Goal: Contribute content: Contribute content

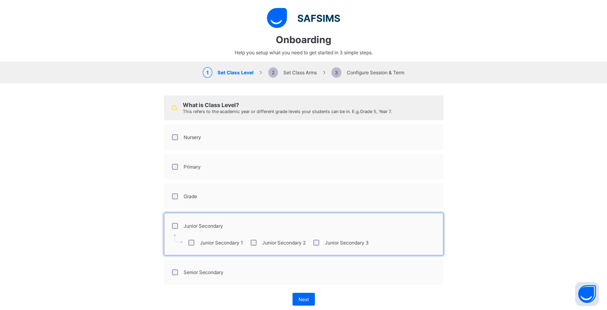
select select "**"
click at [299, 298] on span "Next" at bounding box center [303, 299] width 10 height 6
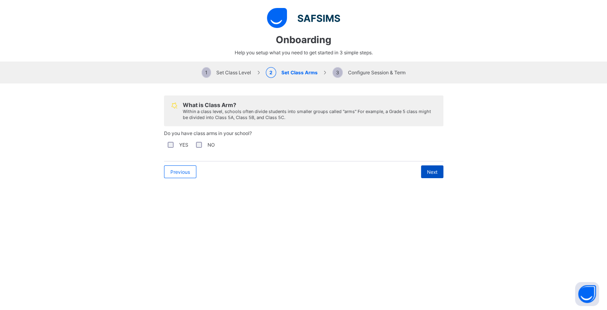
click at [424, 175] on div "Next" at bounding box center [432, 171] width 22 height 13
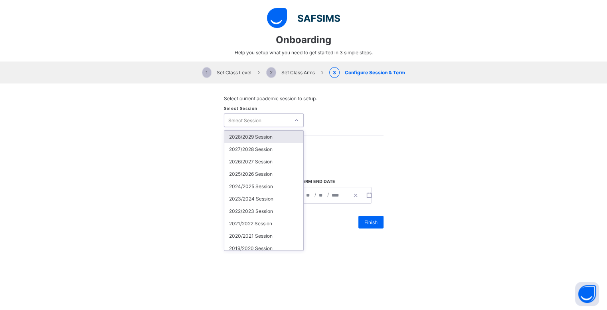
click at [277, 118] on div "Select Session" at bounding box center [256, 119] width 65 height 11
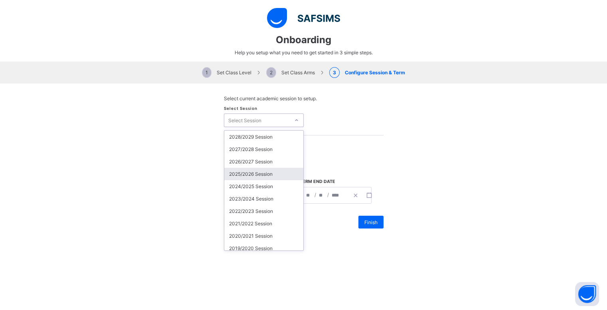
click at [243, 175] on div "2025/2026 Session" at bounding box center [263, 174] width 79 height 12
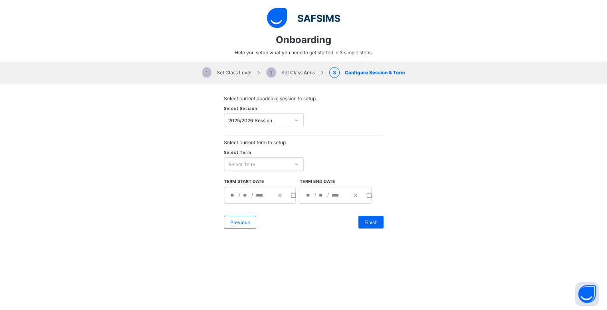
click at [262, 171] on div "Select Term Select Term" at bounding box center [304, 164] width 160 height 30
click at [264, 160] on div "Select Term" at bounding box center [256, 163] width 65 height 11
click at [243, 186] on div "First Term" at bounding box center [263, 180] width 79 height 12
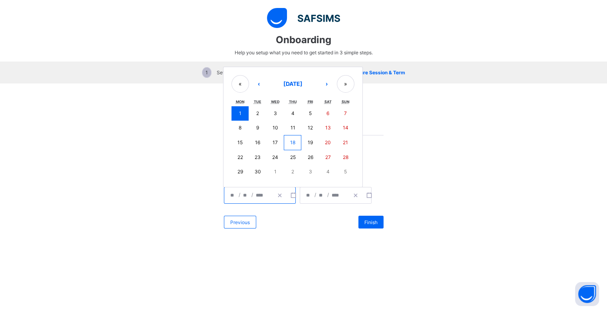
click at [243, 192] on input "*" at bounding box center [246, 195] width 6 height 16
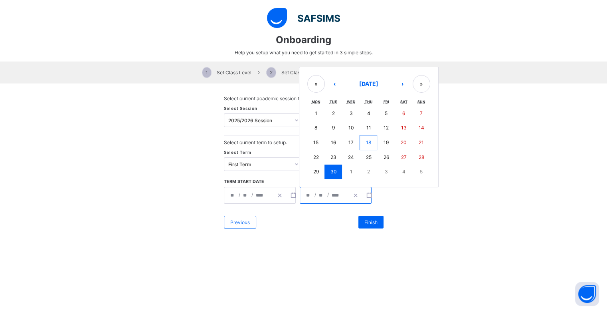
click at [320, 193] on input "**" at bounding box center [321, 195] width 6 height 16
click at [399, 89] on button "›" at bounding box center [403, 84] width 18 height 18
click at [399, 89] on button "›" at bounding box center [403, 85] width 18 height 18
click at [418, 178] on button "30" at bounding box center [421, 171] width 18 height 14
type input "**********"
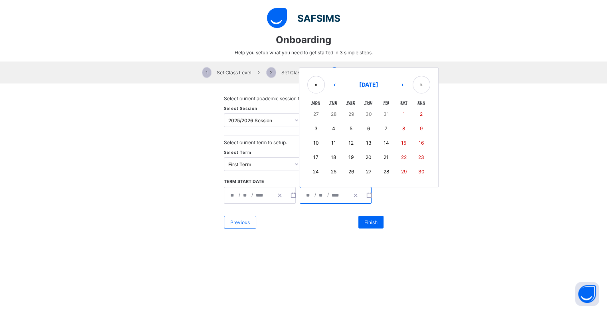
type input "**"
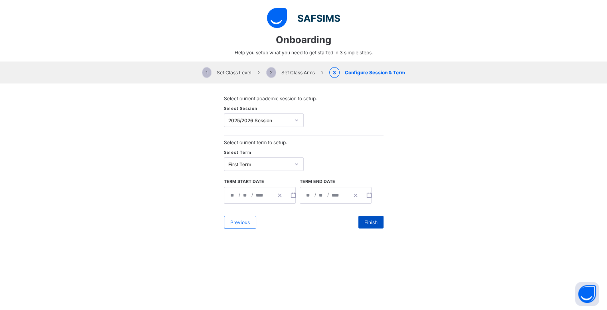
click at [370, 226] on div "Finish" at bounding box center [370, 221] width 25 height 13
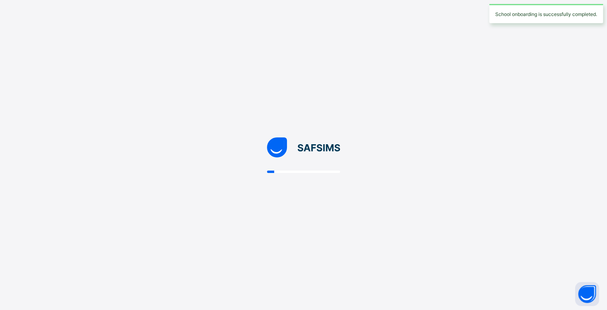
scroll to position [0, 0]
select select "**"
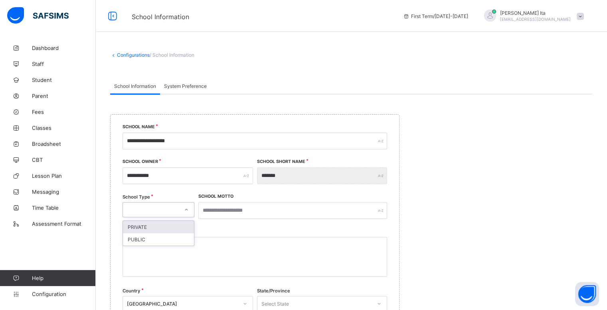
click at [186, 209] on icon at bounding box center [186, 209] width 5 height 8
click at [152, 226] on div "PRIVATE" at bounding box center [158, 227] width 71 height 12
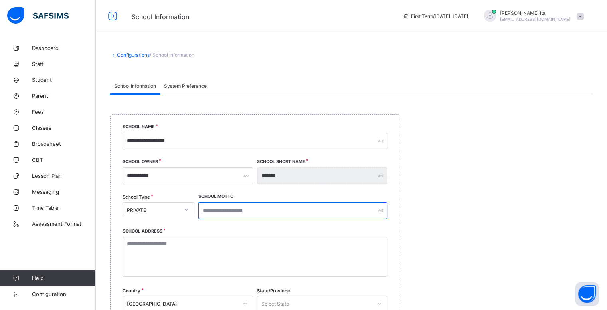
click at [251, 208] on input "text" at bounding box center [292, 210] width 189 height 17
type input "**********"
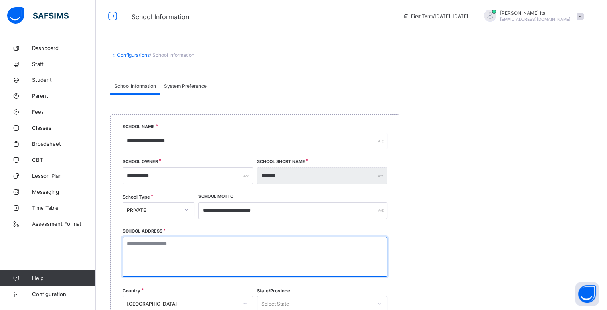
click at [251, 249] on textarea at bounding box center [254, 257] width 264 height 40
type textarea "**********"
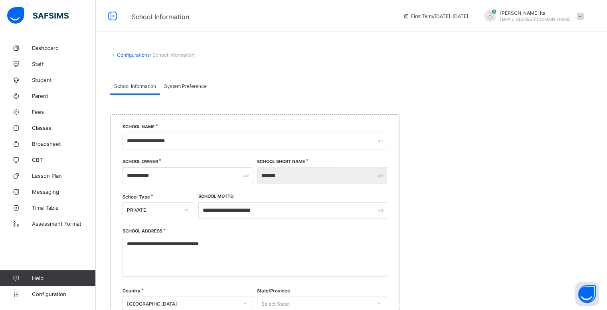
type input "******"
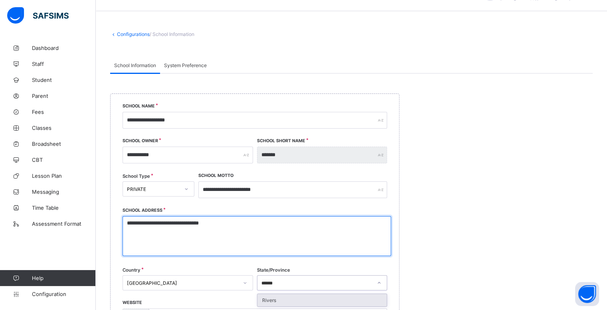
scroll to position [291, 0]
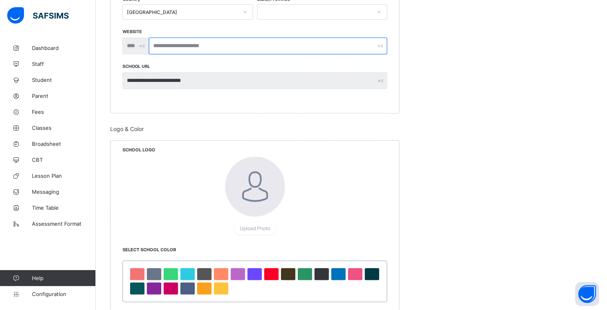
click at [263, 42] on input "text" at bounding box center [268, 45] width 238 height 17
click at [203, 289] on div at bounding box center [204, 288] width 14 height 12
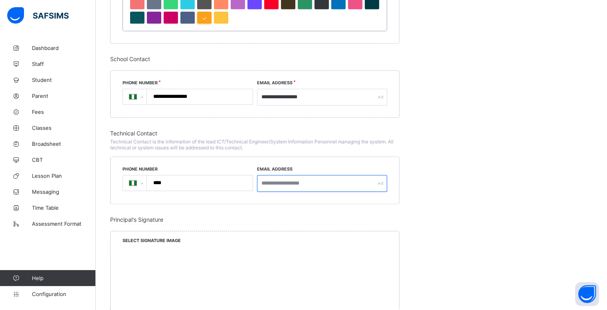
click at [268, 186] on input "text" at bounding box center [322, 183] width 130 height 17
type input "**********"
click at [196, 184] on input "****" at bounding box center [197, 182] width 99 height 15
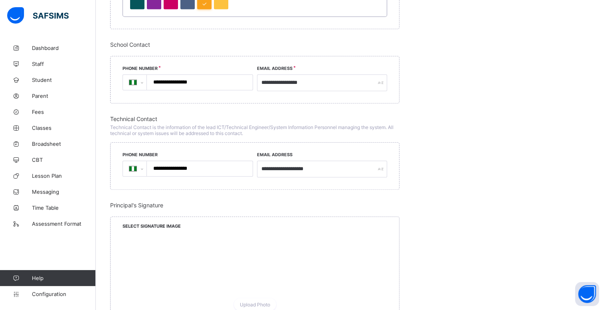
scroll to position [717, 0]
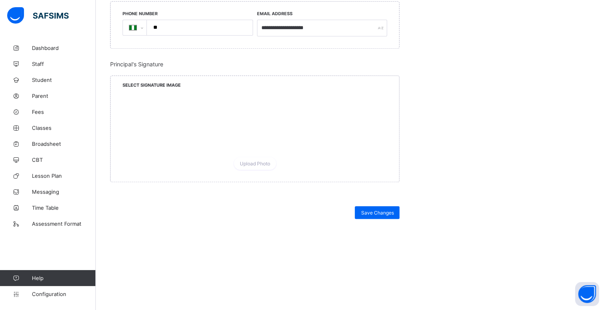
type input "*"
select select "**"
type input "*"
click at [332, 30] on input "**********" at bounding box center [322, 28] width 130 height 17
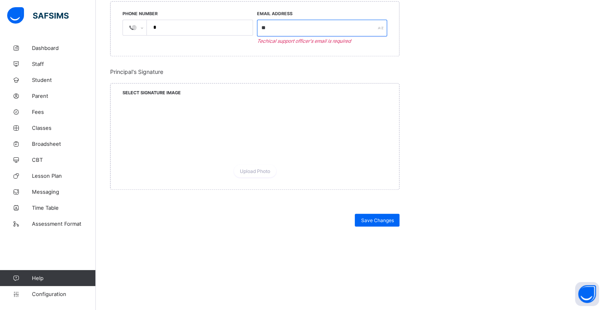
type input "*"
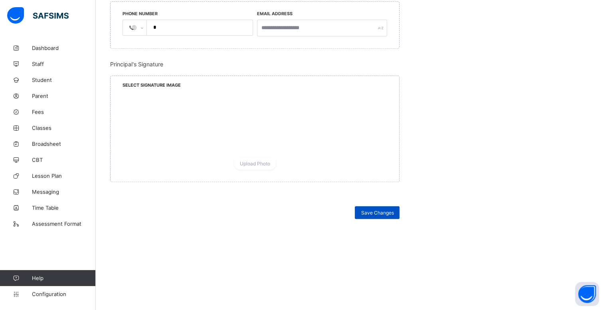
click at [393, 209] on span "Save Changes" at bounding box center [377, 212] width 33 height 6
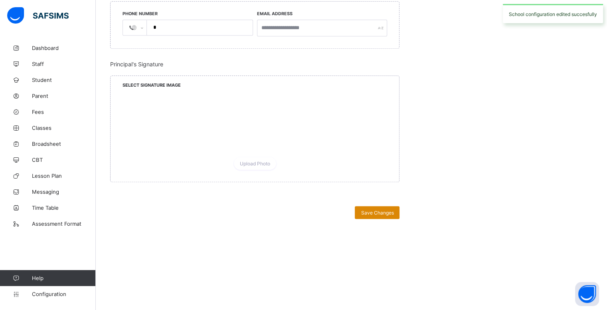
click at [393, 209] on span "Save Changes" at bounding box center [377, 212] width 33 height 6
click at [389, 214] on span "Save Changes" at bounding box center [377, 212] width 33 height 6
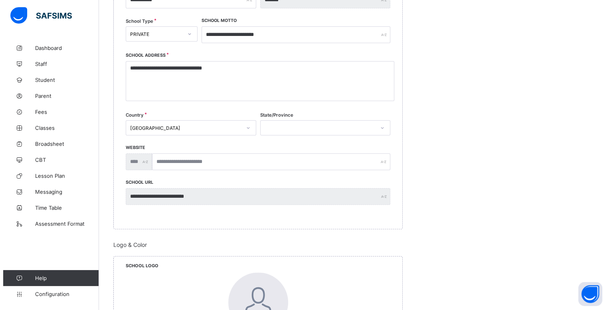
scroll to position [0, 0]
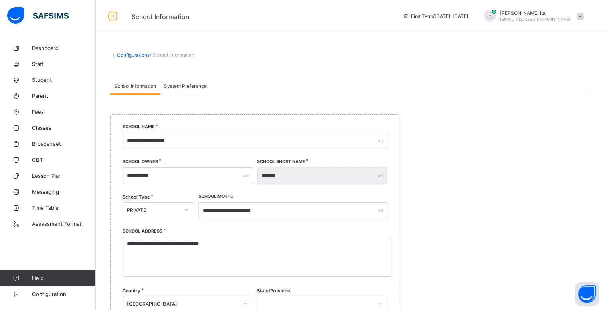
click at [183, 88] on span "System Preference" at bounding box center [185, 86] width 43 height 6
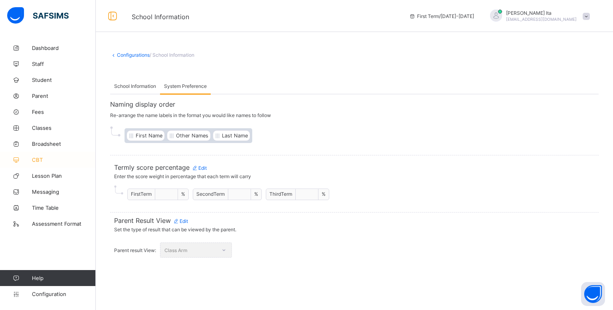
click at [34, 164] on link "CBT" at bounding box center [48, 160] width 96 height 16
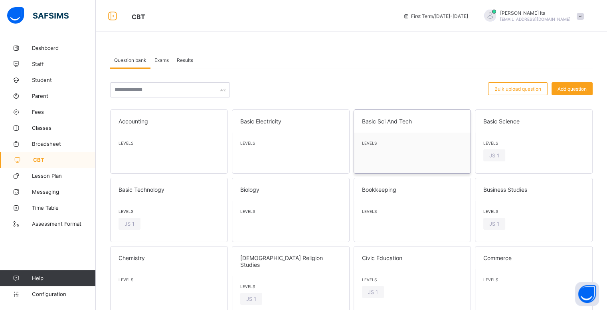
click at [422, 138] on div "Levels" at bounding box center [412, 144] width 117 height 25
click at [198, 193] on span at bounding box center [168, 195] width 101 height 4
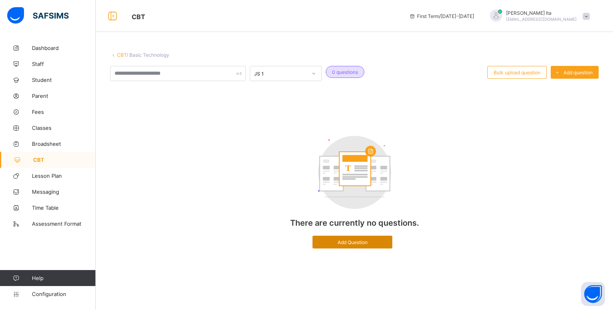
click at [339, 247] on div "Add Question" at bounding box center [352, 241] width 80 height 13
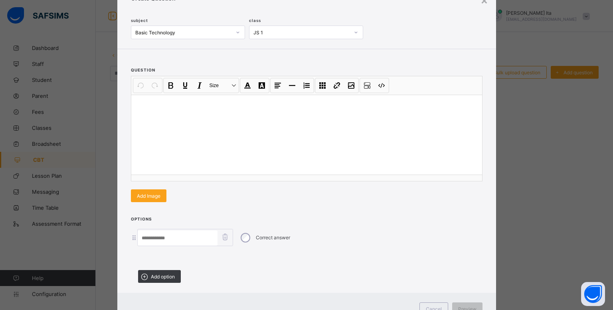
scroll to position [48, 0]
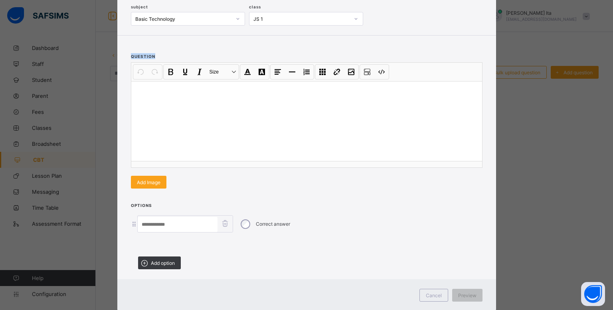
drag, startPoint x: 608, startPoint y: 64, endPoint x: 610, endPoint y: 40, distance: 24.0
click at [606, 40] on div "× Create Question subject Basic Technology class JS 1 question Undo CTRL+ Z Red…" at bounding box center [306, 155] width 613 height 310
click at [172, 132] on div at bounding box center [306, 121] width 351 height 80
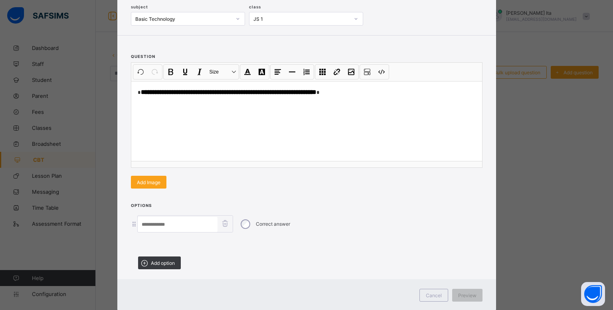
click at [172, 225] on input at bounding box center [178, 224] width 80 height 15
type input "*"
type input "*******"
click at [145, 262] on icon at bounding box center [144, 263] width 10 height 8
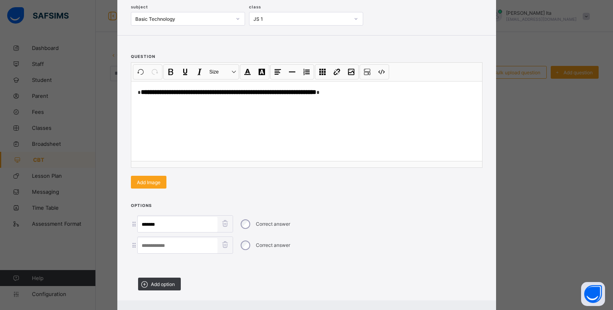
click at [155, 249] on input at bounding box center [178, 245] width 80 height 15
type input "****"
click at [142, 285] on icon at bounding box center [144, 284] width 10 height 8
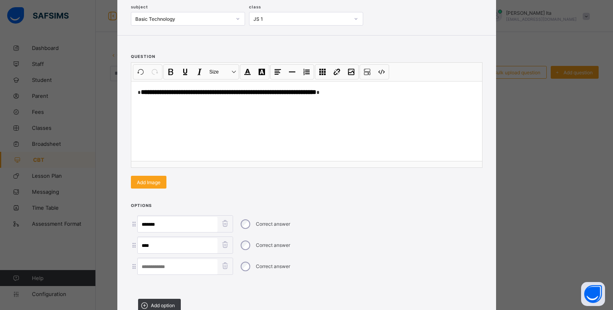
click at [144, 266] on input at bounding box center [178, 266] width 80 height 15
type input "********"
click at [150, 298] on div "Add option" at bounding box center [159, 304] width 43 height 13
click at [145, 283] on input at bounding box center [178, 287] width 80 height 15
type input "**********"
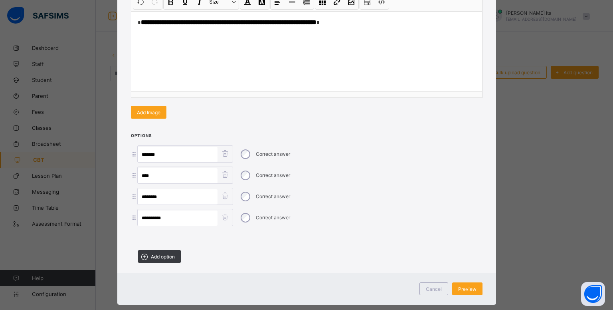
scroll to position [124, 0]
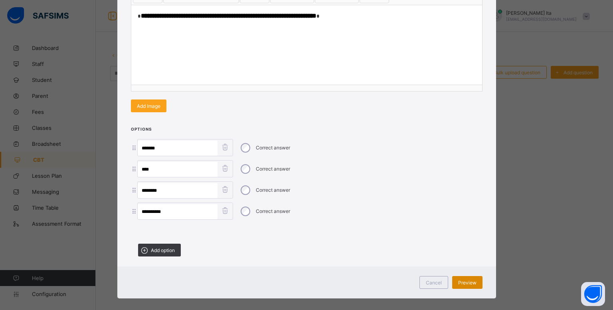
click at [472, 279] on span "Preview" at bounding box center [467, 282] width 18 height 6
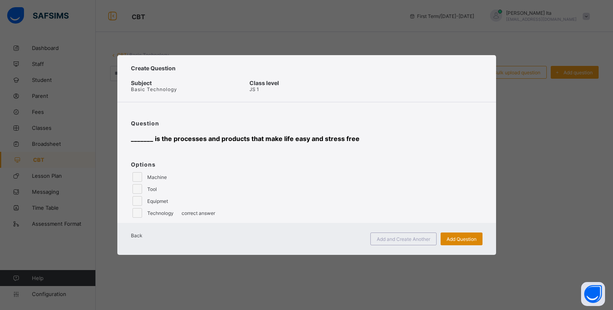
scroll to position [0, 0]
click at [464, 242] on span "Add Question" at bounding box center [461, 239] width 30 height 6
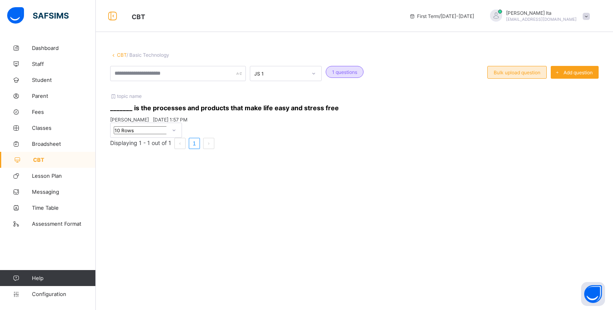
click at [501, 70] on span "Bulk upload question" at bounding box center [516, 72] width 47 height 6
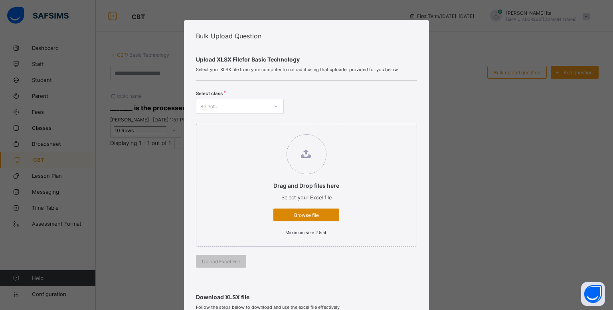
click at [298, 212] on span "Browse file" at bounding box center [306, 215] width 54 height 6
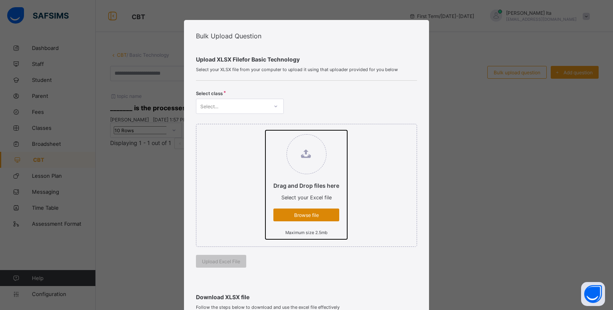
click at [265, 130] on input "Drag and Drop files here Select your Excel file Browse file Maximum size 2.5mb" at bounding box center [265, 130] width 0 height 0
type input "**********"
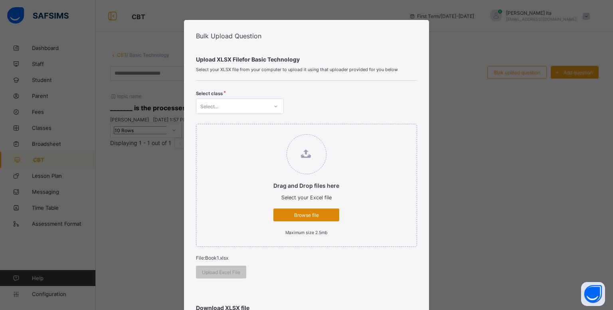
click at [312, 209] on div "Browse file" at bounding box center [306, 214] width 66 height 13
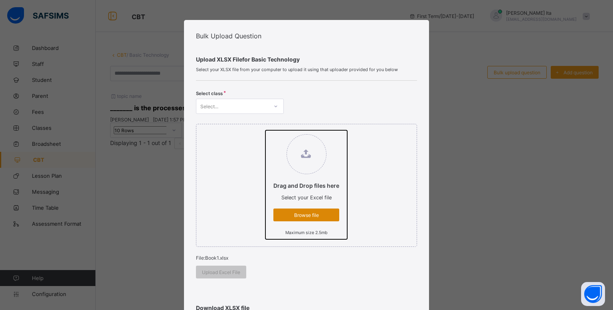
click at [265, 130] on input "Drag and Drop files here Select your Excel file Browse file Maximum size 2.5mb" at bounding box center [265, 130] width 0 height 0
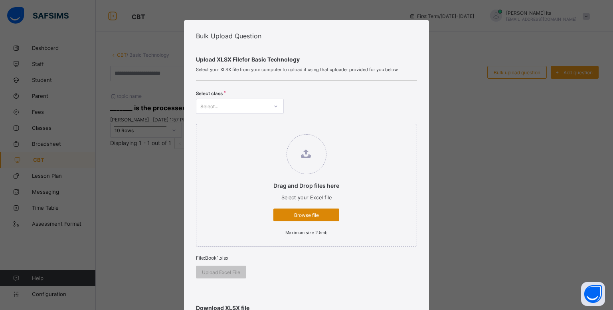
click at [319, 215] on span "Browse file" at bounding box center [306, 215] width 54 height 6
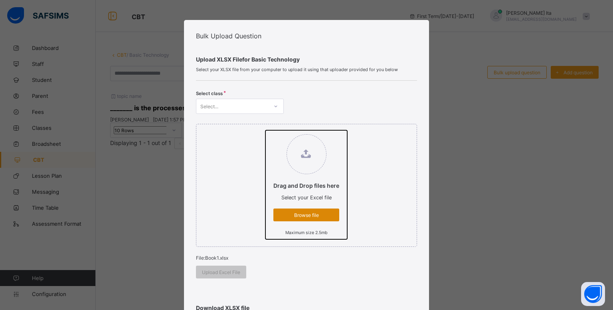
click at [265, 130] on input "Drag and Drop files here Select your Excel file Browse file Maximum size 2.5mb" at bounding box center [265, 130] width 0 height 0
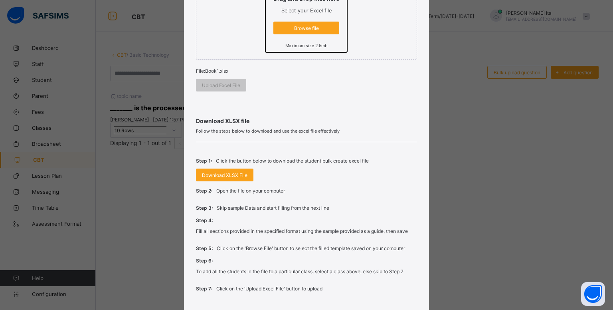
scroll to position [201, 0]
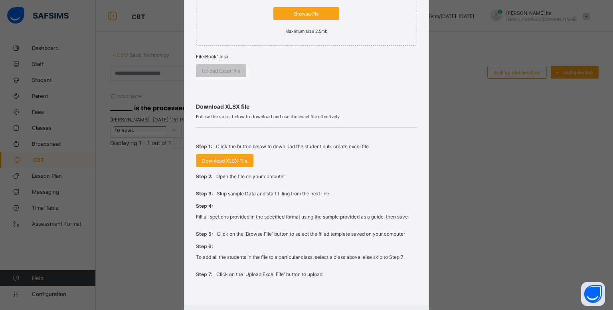
drag, startPoint x: 600, startPoint y: 203, endPoint x: 606, endPoint y: 195, distance: 9.4
click at [602, 194] on div "Bulk Upload Question Upload XLSX File for Basic Technology Select your XLSX fil…" at bounding box center [306, 155] width 613 height 310
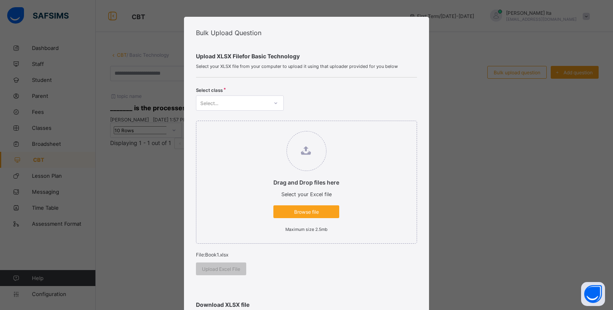
scroll to position [2, 0]
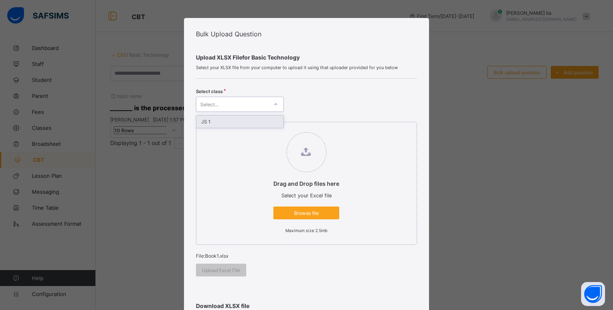
click at [264, 104] on div "Select..." at bounding box center [232, 104] width 72 height 11
click at [253, 123] on div "JS 1" at bounding box center [239, 121] width 87 height 12
click at [229, 271] on span "Upload Excel File" at bounding box center [221, 270] width 38 height 6
click at [479, 29] on div "Bulk Upload Question Upload XLSX File for Basic Technology Select your XLSX fil…" at bounding box center [306, 155] width 613 height 310
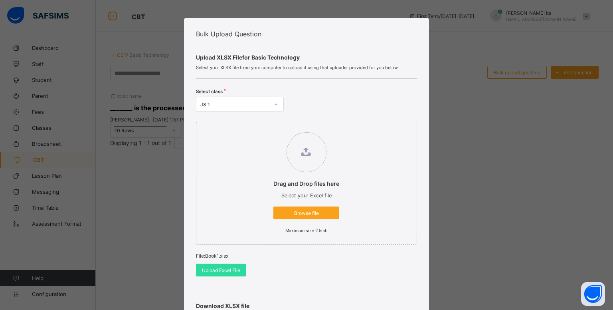
click at [484, 117] on div "Bulk Upload Question Upload XLSX File for Basic Technology Select your XLSX fil…" at bounding box center [306, 155] width 613 height 310
click at [575, 6] on div "Bulk Upload Question Upload XLSX File for Basic Technology Select your XLSX fil…" at bounding box center [306, 155] width 613 height 310
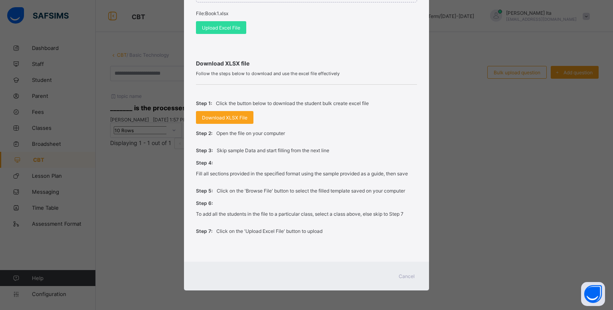
click at [401, 277] on span "Cancel" at bounding box center [407, 276] width 16 height 6
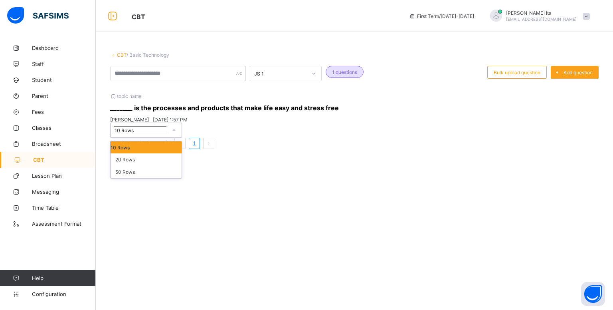
click at [180, 136] on div at bounding box center [174, 130] width 14 height 13
click at [591, 14] on div "[PERSON_NAME] [EMAIL_ADDRESS][DOMAIN_NAME]" at bounding box center [538, 16] width 112 height 13
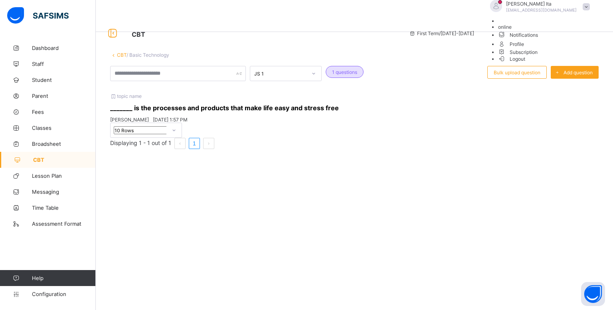
click at [591, 13] on div "[PERSON_NAME] [EMAIL_ADDRESS][DOMAIN_NAME]" at bounding box center [538, 6] width 112 height 13
